Goal: Transaction & Acquisition: Download file/media

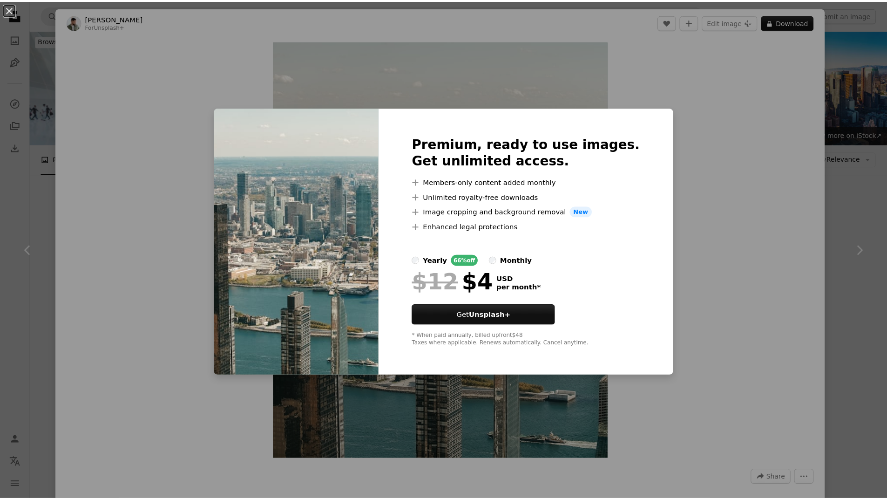
scroll to position [6844, 0]
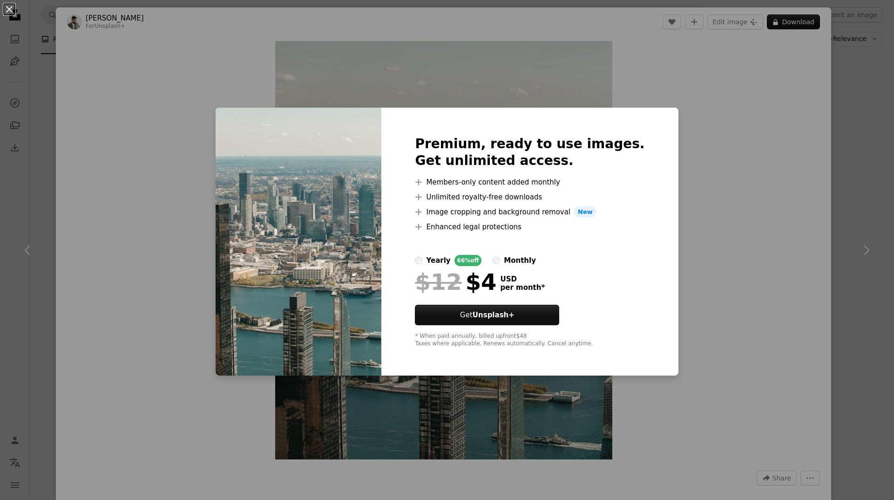
drag, startPoint x: 756, startPoint y: 149, endPoint x: 732, endPoint y: 157, distance: 25.2
click at [756, 149] on div "An X shape Premium, ready to use images. Get unlimited access. A plus sign Memb…" at bounding box center [447, 250] width 894 height 500
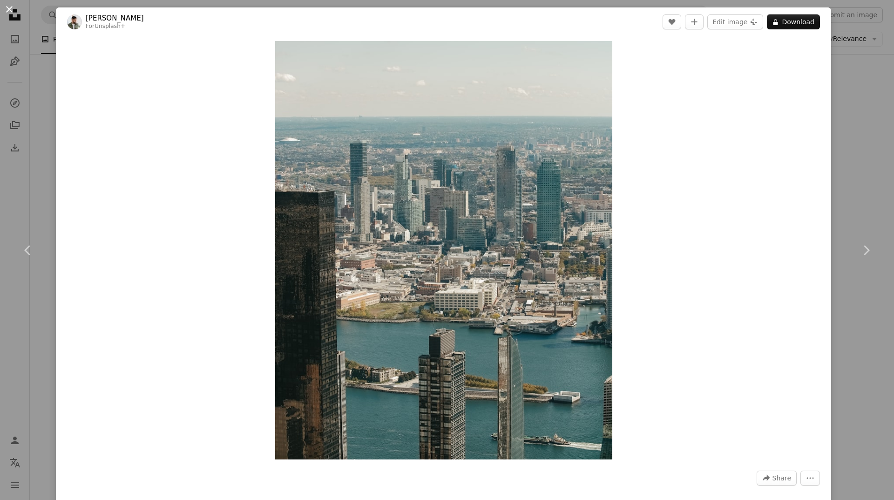
click at [15, 6] on button "An X shape" at bounding box center [9, 9] width 11 height 11
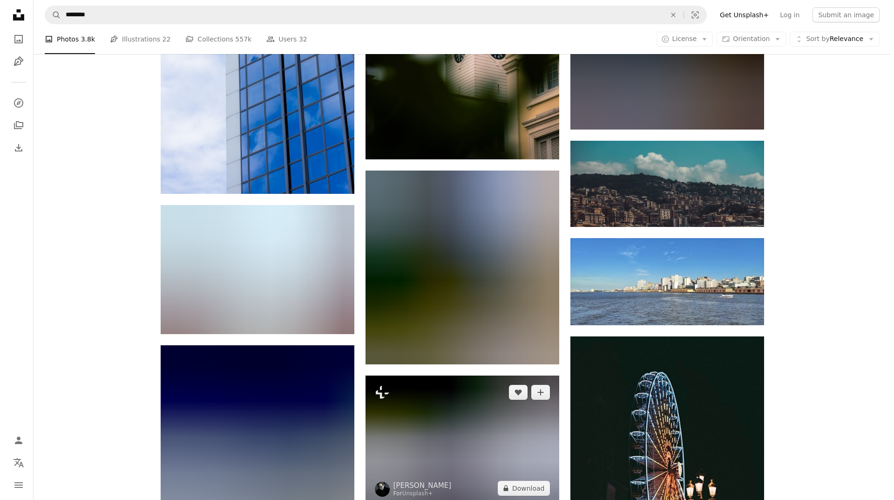
scroll to position [10972, 0]
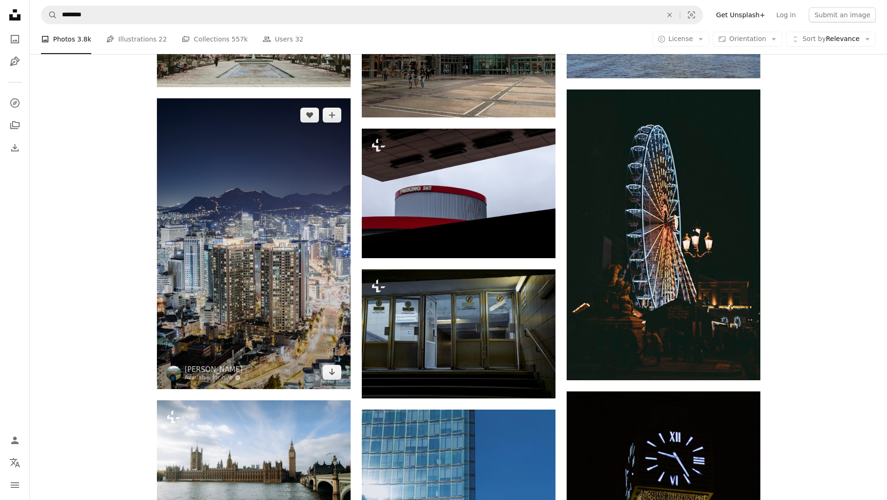
click at [255, 277] on img at bounding box center [254, 243] width 194 height 291
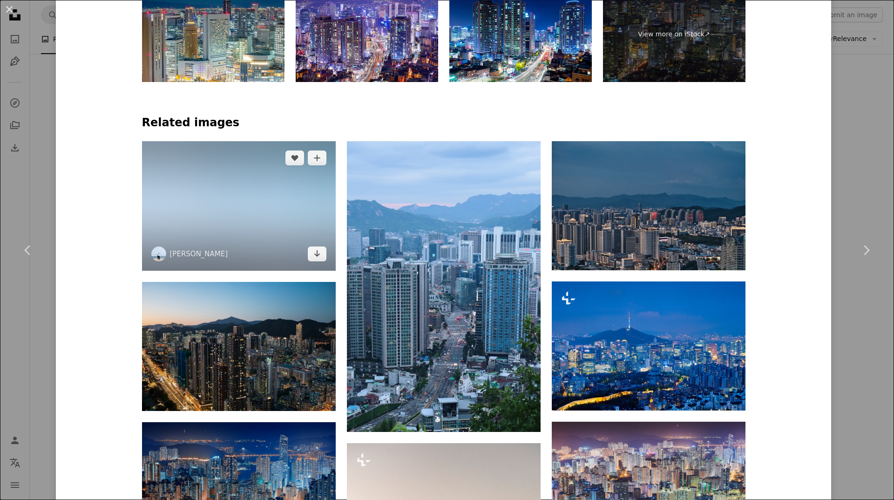
scroll to position [869, 0]
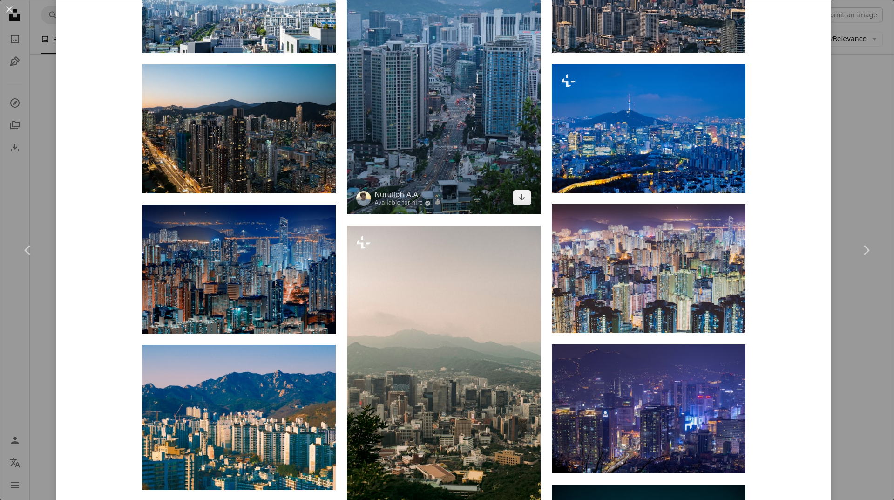
click at [493, 107] on img at bounding box center [444, 69] width 194 height 291
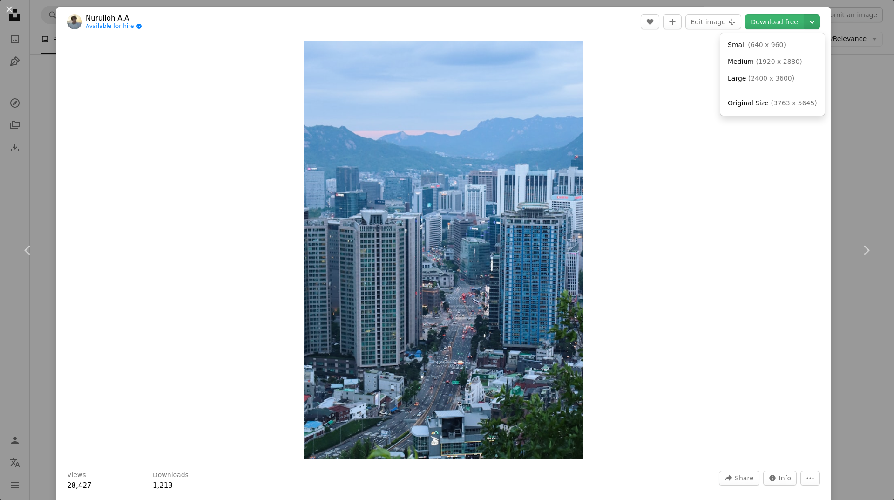
click at [808, 28] on button "Chevron down" at bounding box center [812, 21] width 16 height 15
click at [789, 81] on link "Large ( 2400 x 3600 )" at bounding box center [772, 78] width 97 height 17
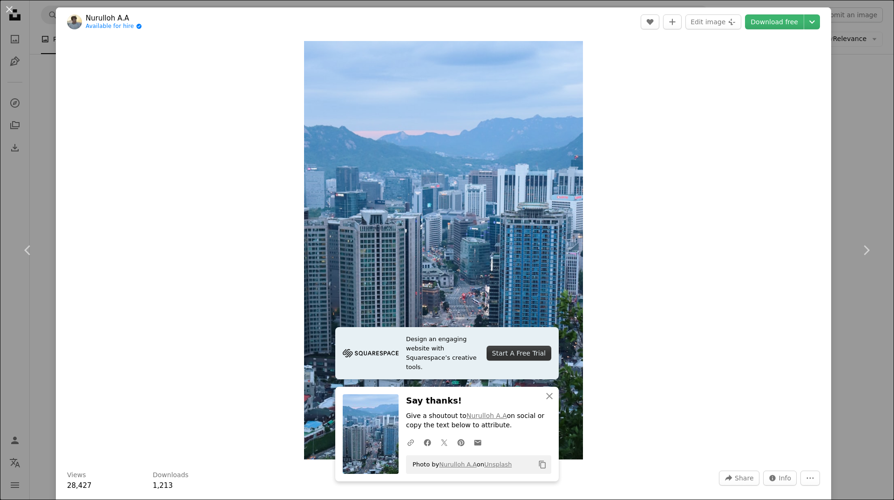
click at [804, 27] on div at bounding box center [804, 21] width 0 height 15
click at [806, 25] on icon "Chevron down" at bounding box center [811, 21] width 15 height 11
click at [783, 106] on span "( 3763 x 5645 )" at bounding box center [794, 102] width 46 height 7
click at [13, 11] on button "An X shape" at bounding box center [9, 9] width 11 height 11
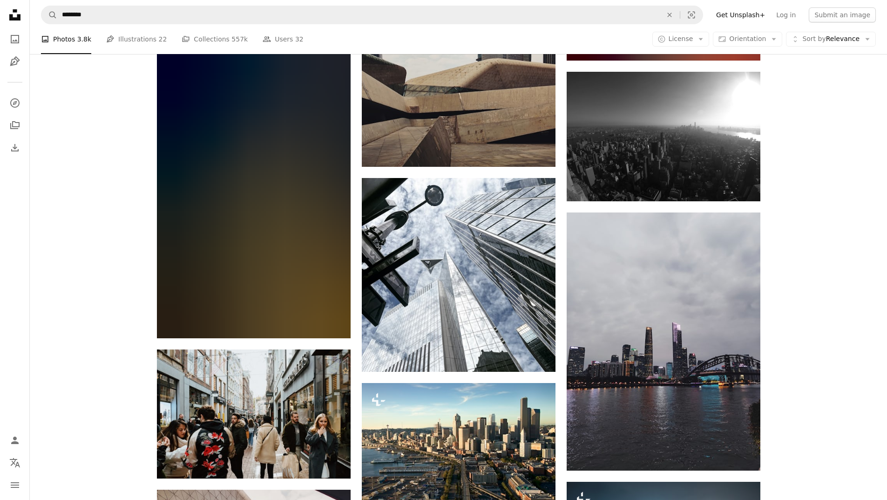
scroll to position [14448, 0]
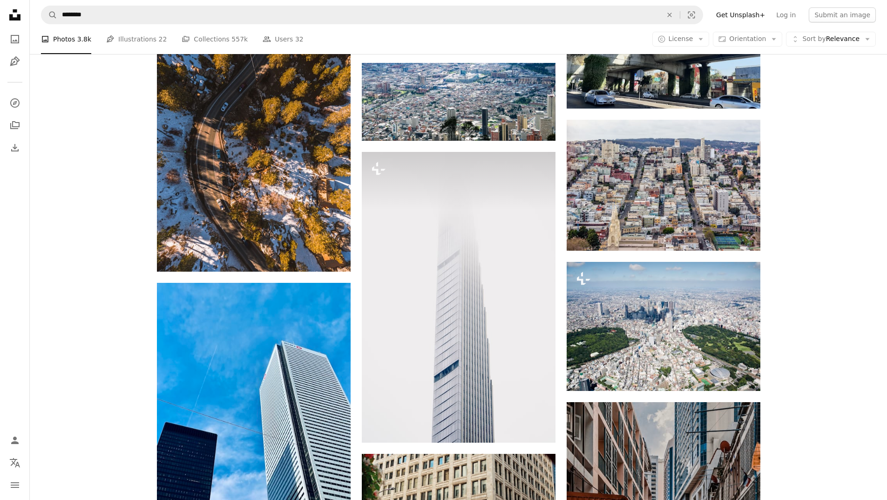
scroll to position [8582, 0]
